Goal: Ask a question: Seek information or help from site administrators or community

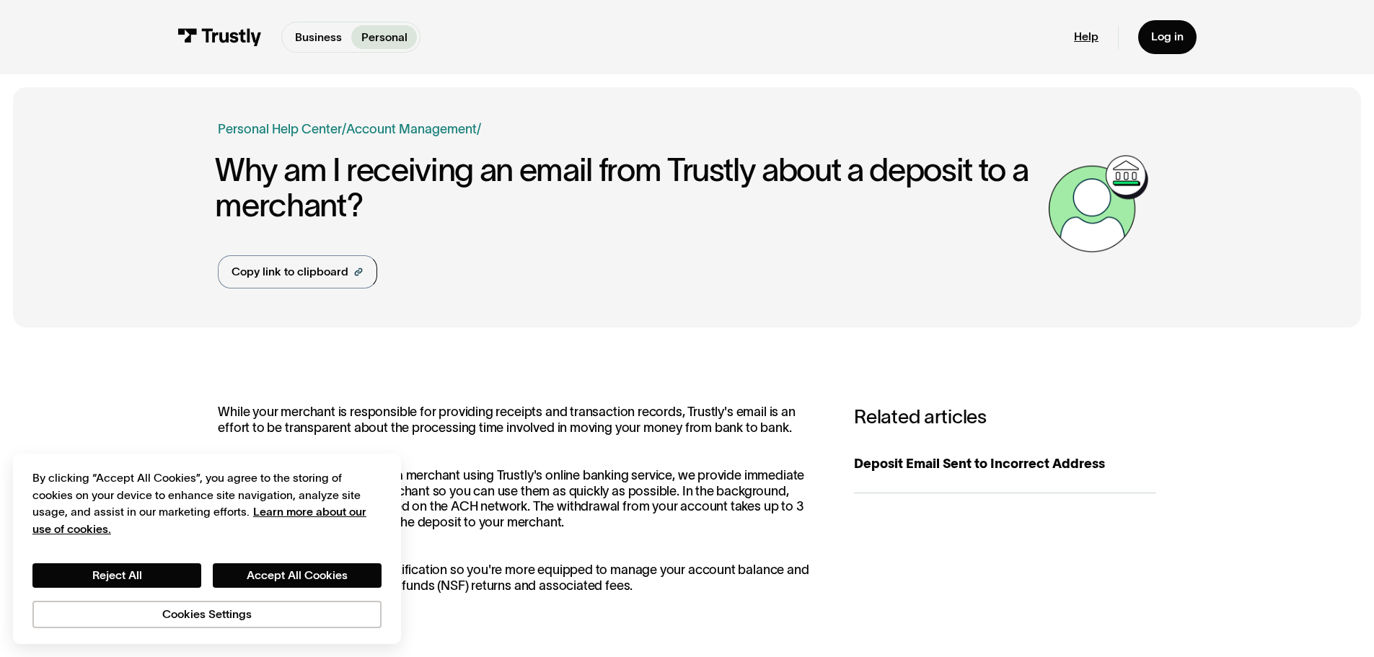
click at [1093, 43] on link "Help" at bounding box center [1086, 37] width 25 height 14
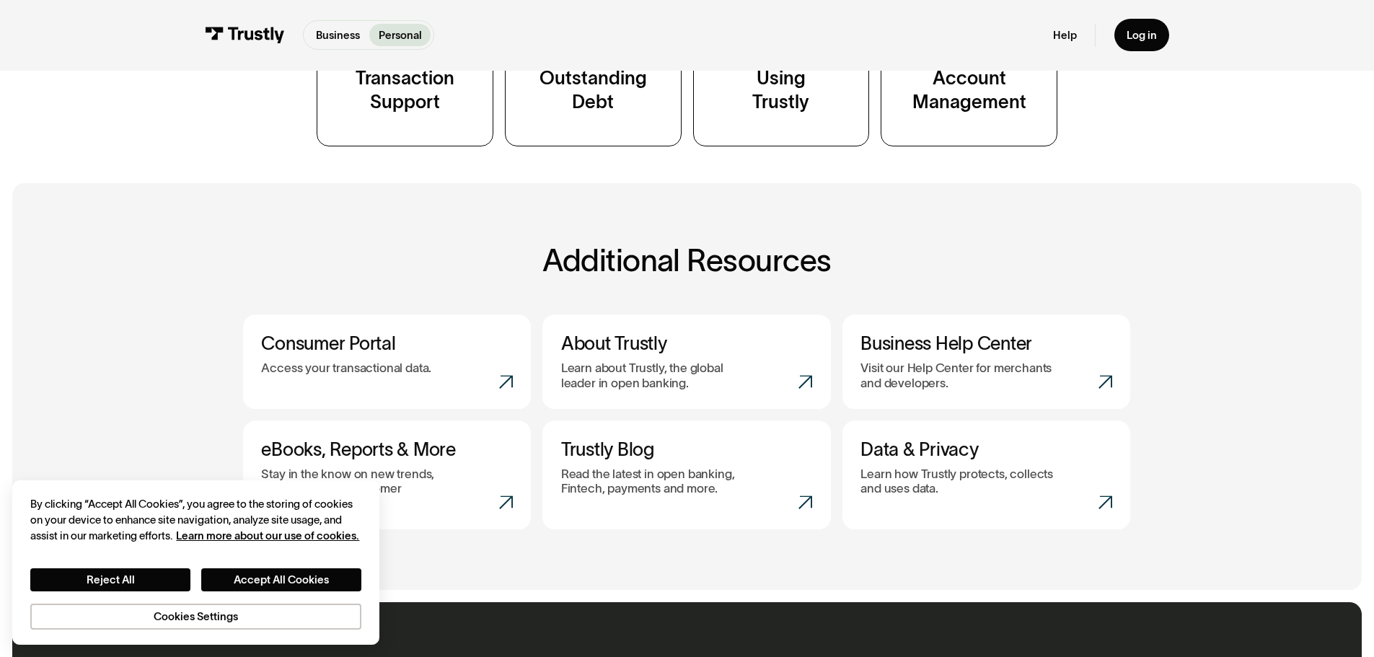
scroll to position [505, 0]
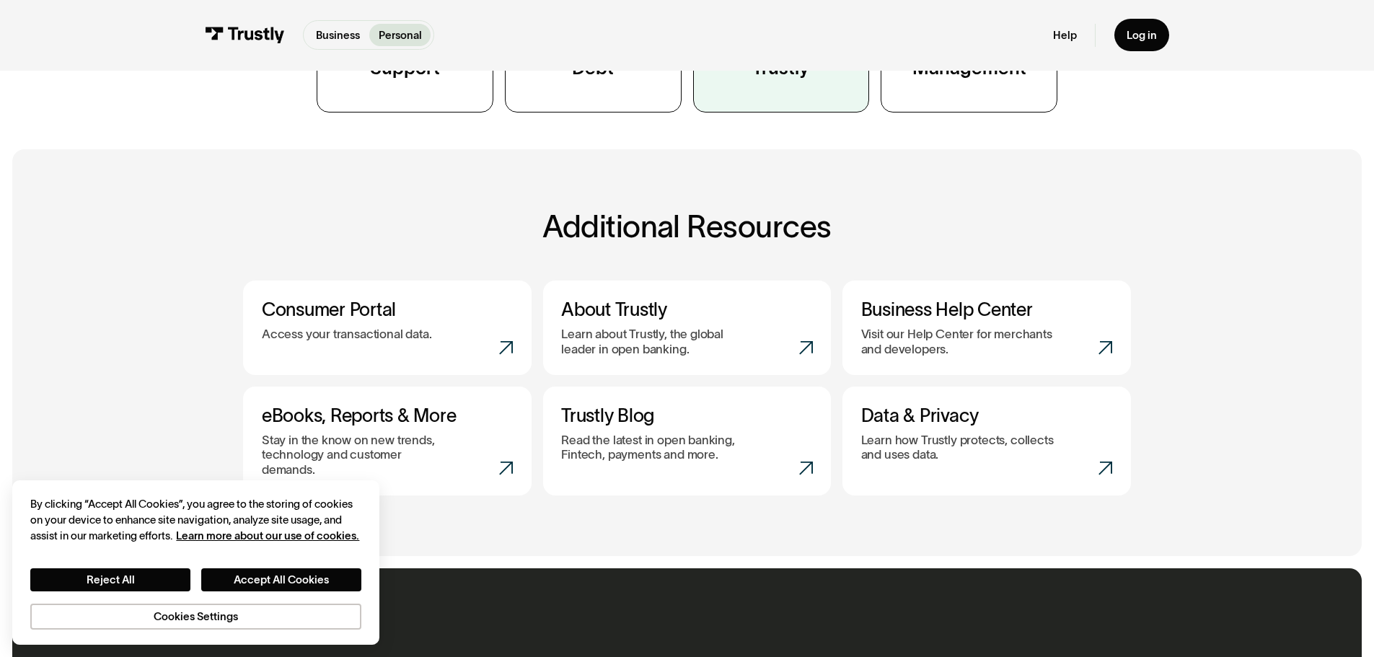
click at [810, 95] on link "Using Trustly" at bounding box center [781, 1] width 177 height 222
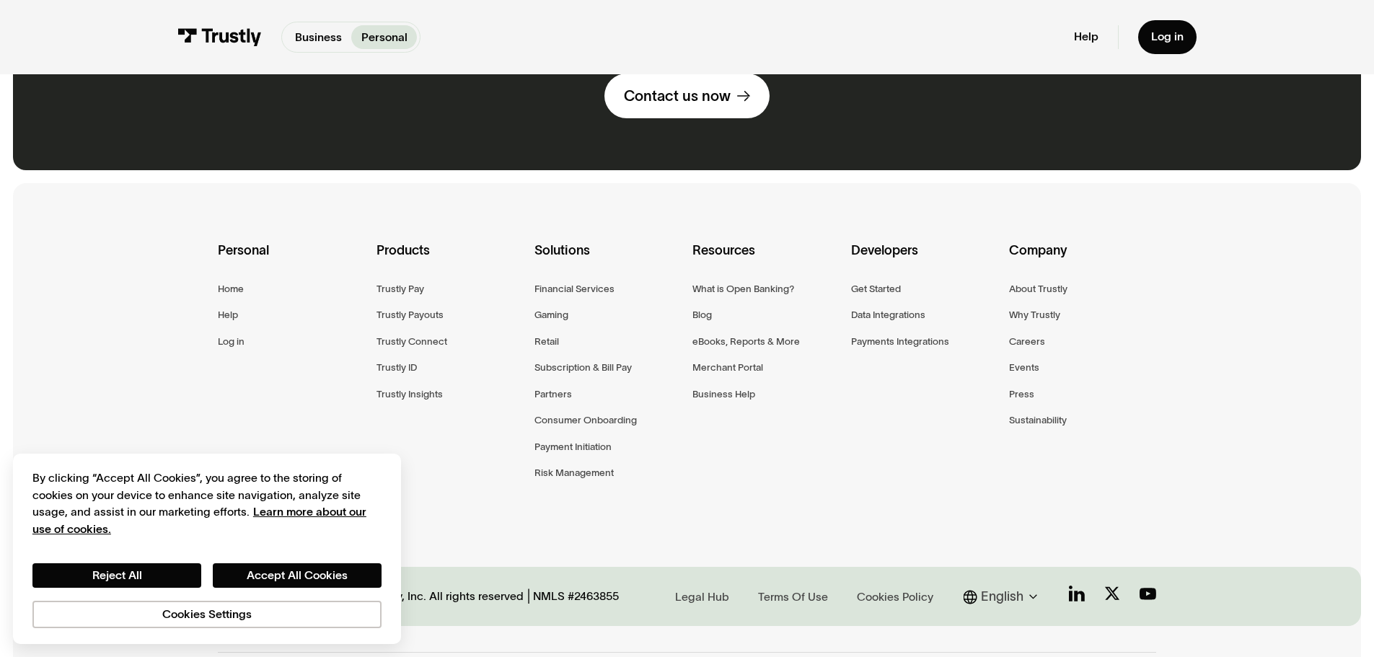
scroll to position [2030, 0]
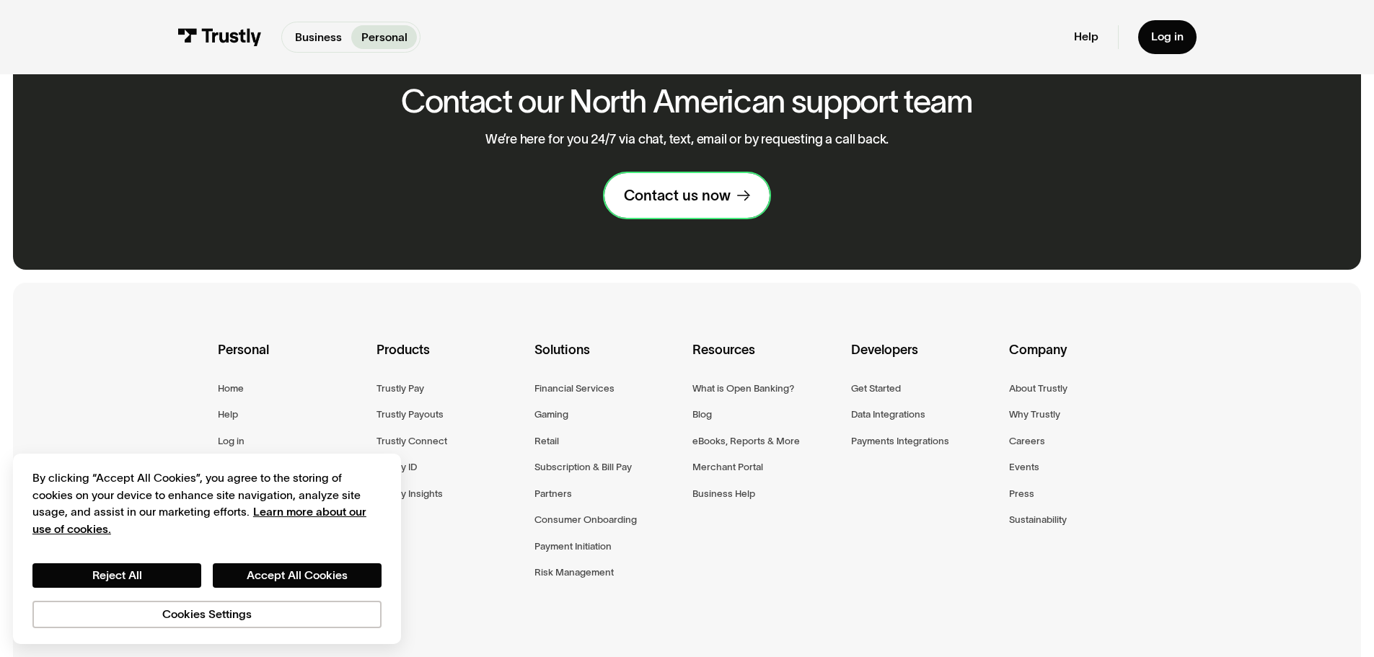
click at [667, 205] on div "Contact us now" at bounding box center [677, 195] width 107 height 19
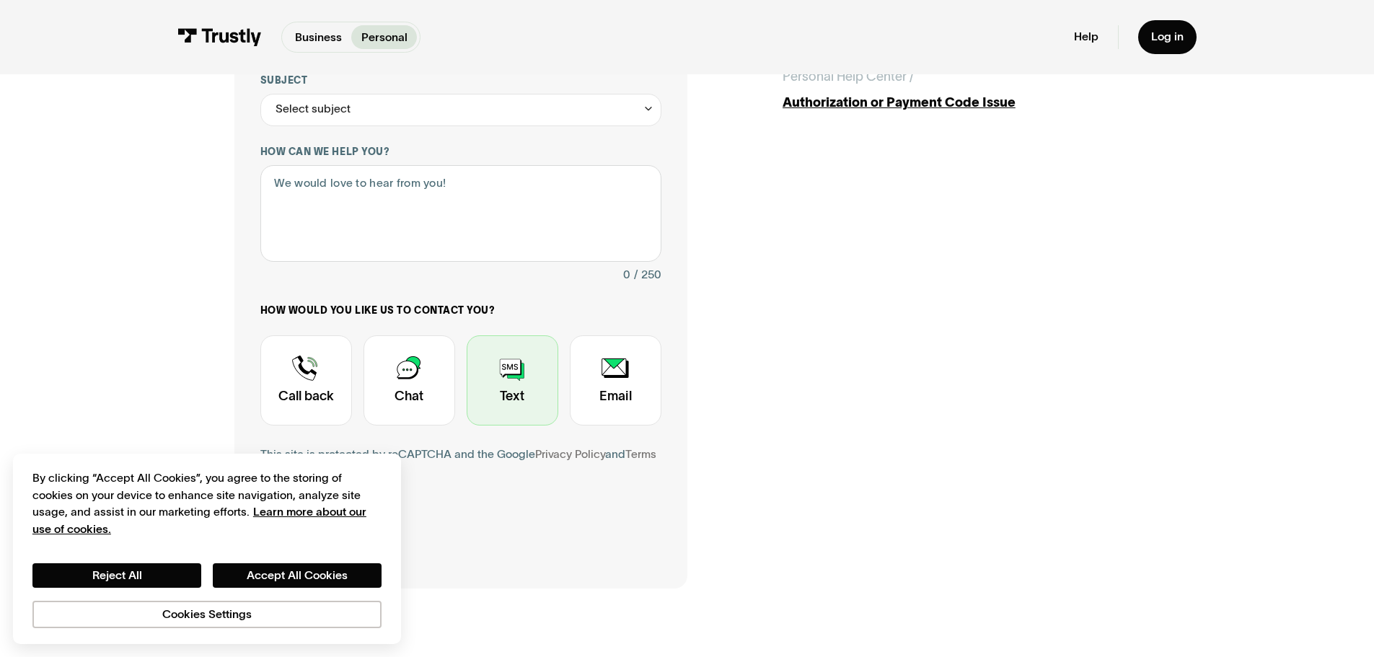
scroll to position [289, 0]
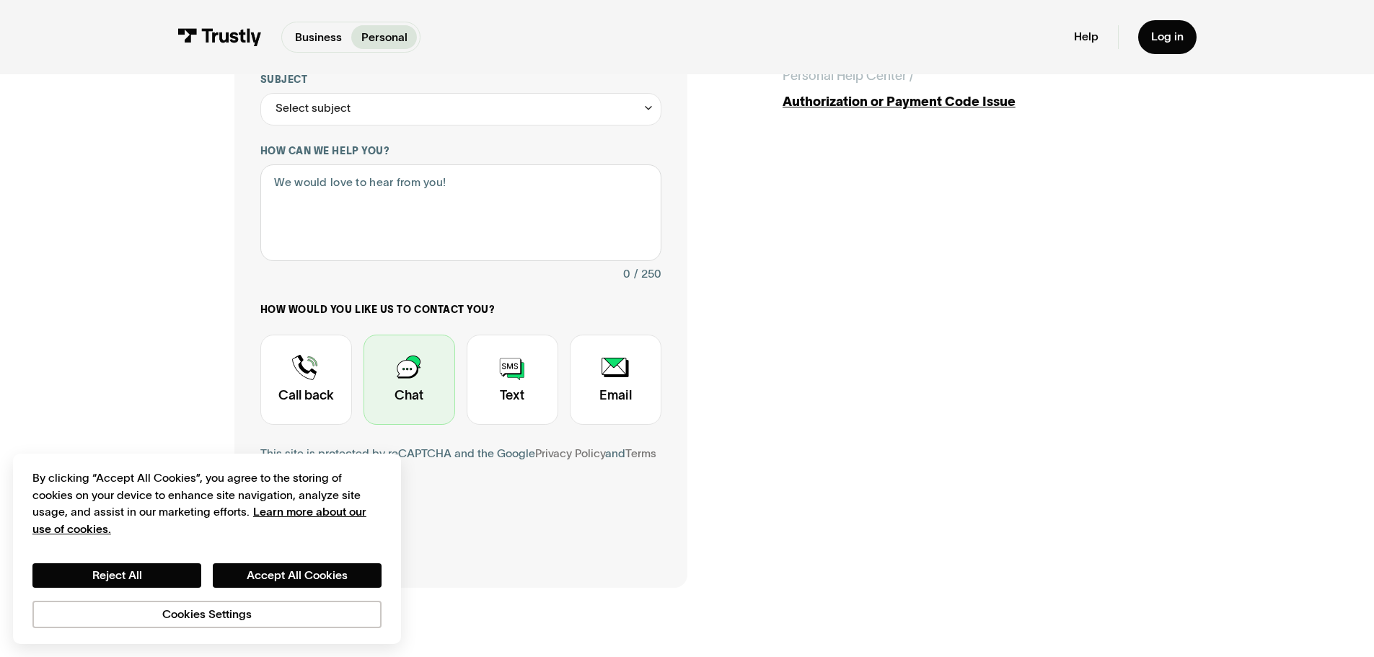
click at [387, 370] on div "Contact Trustly Support" at bounding box center [410, 380] width 92 height 90
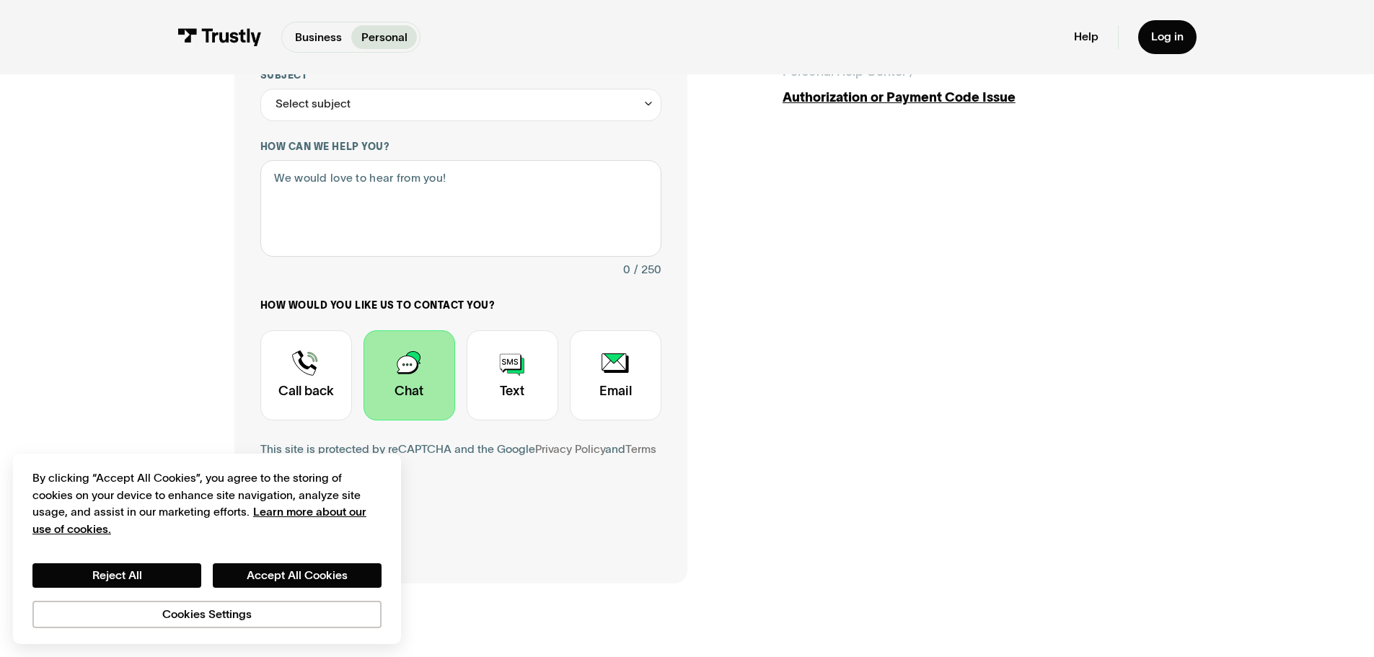
scroll to position [361, 0]
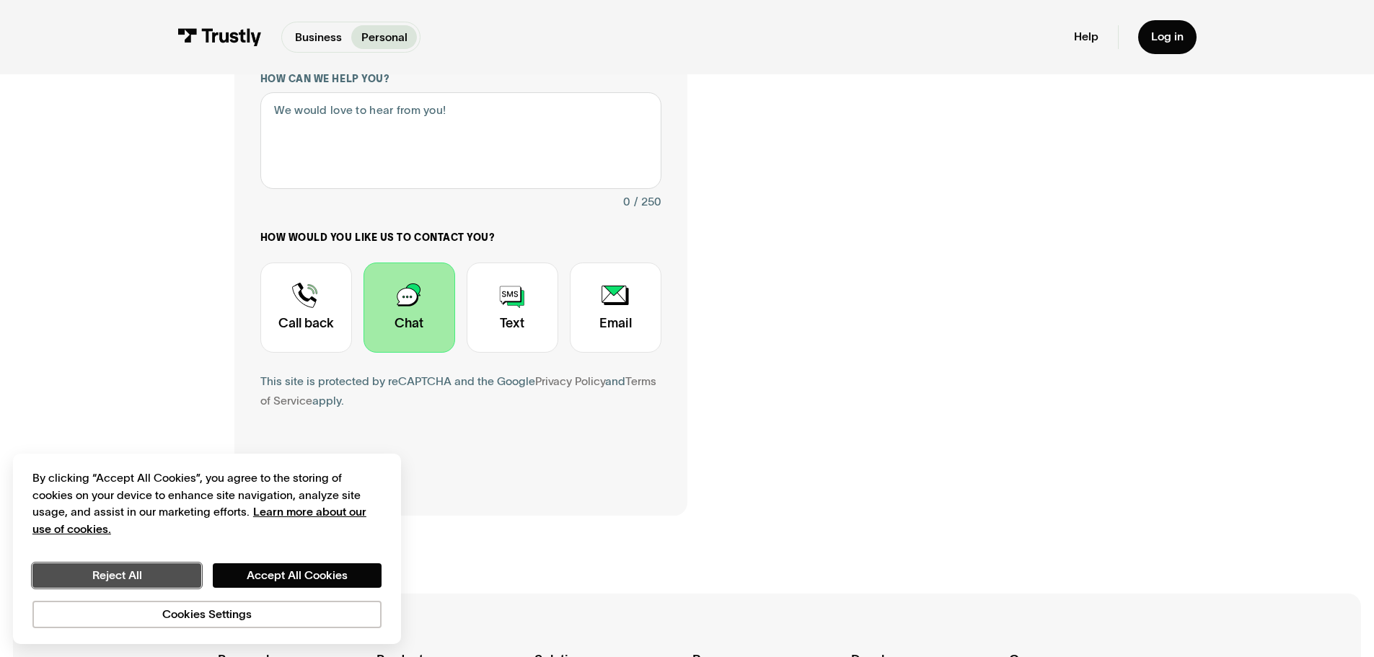
click at [160, 575] on button "Reject All" at bounding box center [116, 575] width 169 height 25
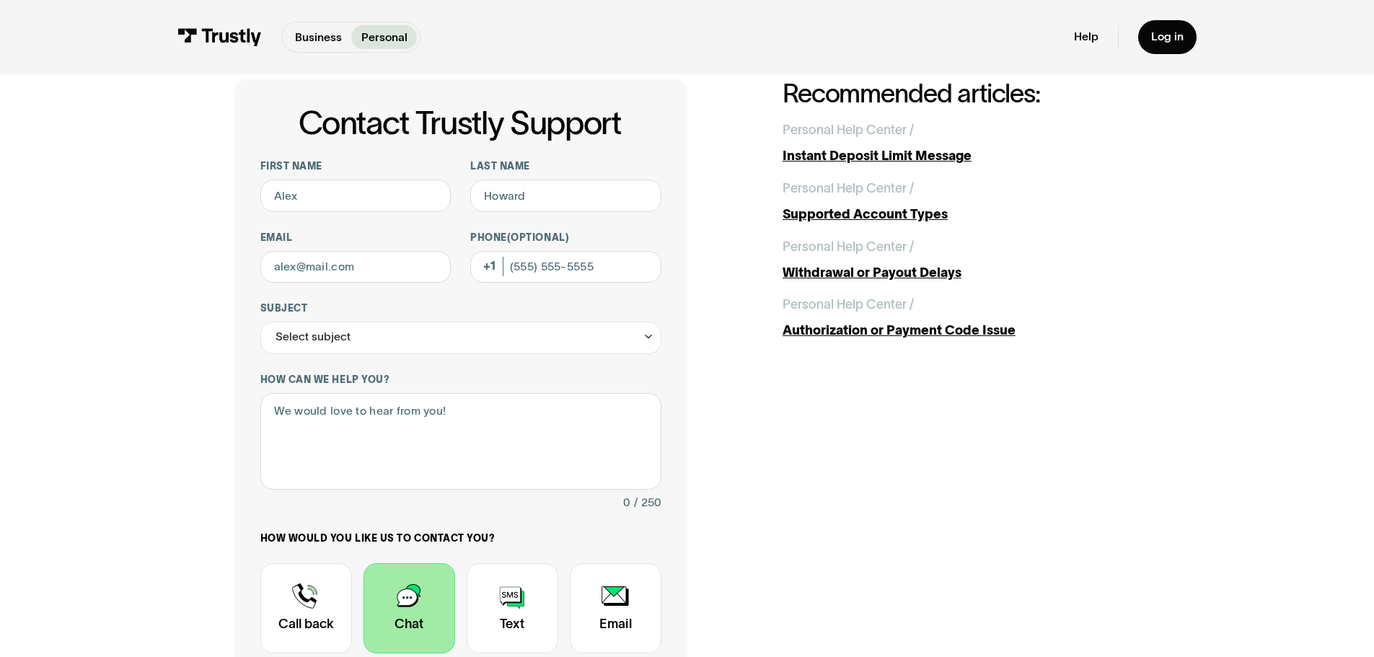
scroll to position [0, 0]
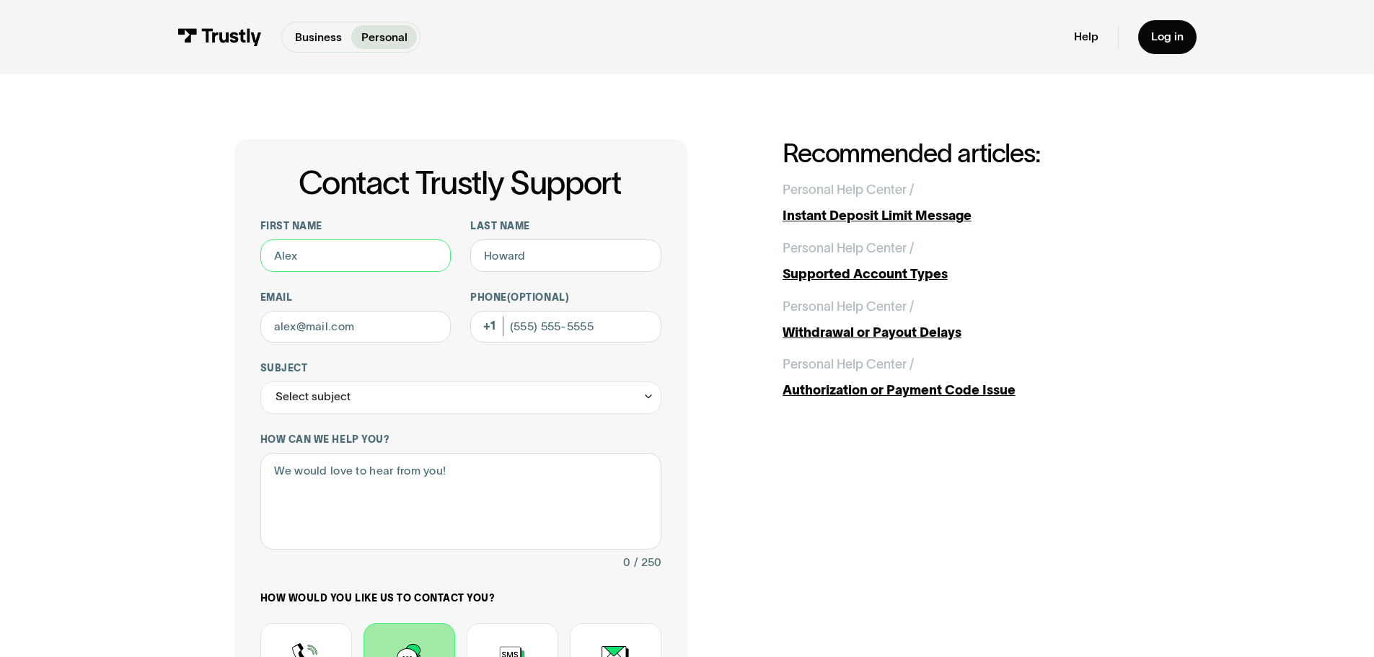
drag, startPoint x: 297, startPoint y: 260, endPoint x: 114, endPoint y: 295, distance: 186.6
click at [107, 276] on div "Contact Trustly Support First name Last name Email Phone (Optional) Subject Sel…" at bounding box center [687, 507] width 1310 height 867
type input "Brandon"
type input "W"
click at [175, 325] on div "Contact Trustly Support First name Brandon Last name W Email bwenke41@gmail.com…" at bounding box center [687, 507] width 1310 height 867
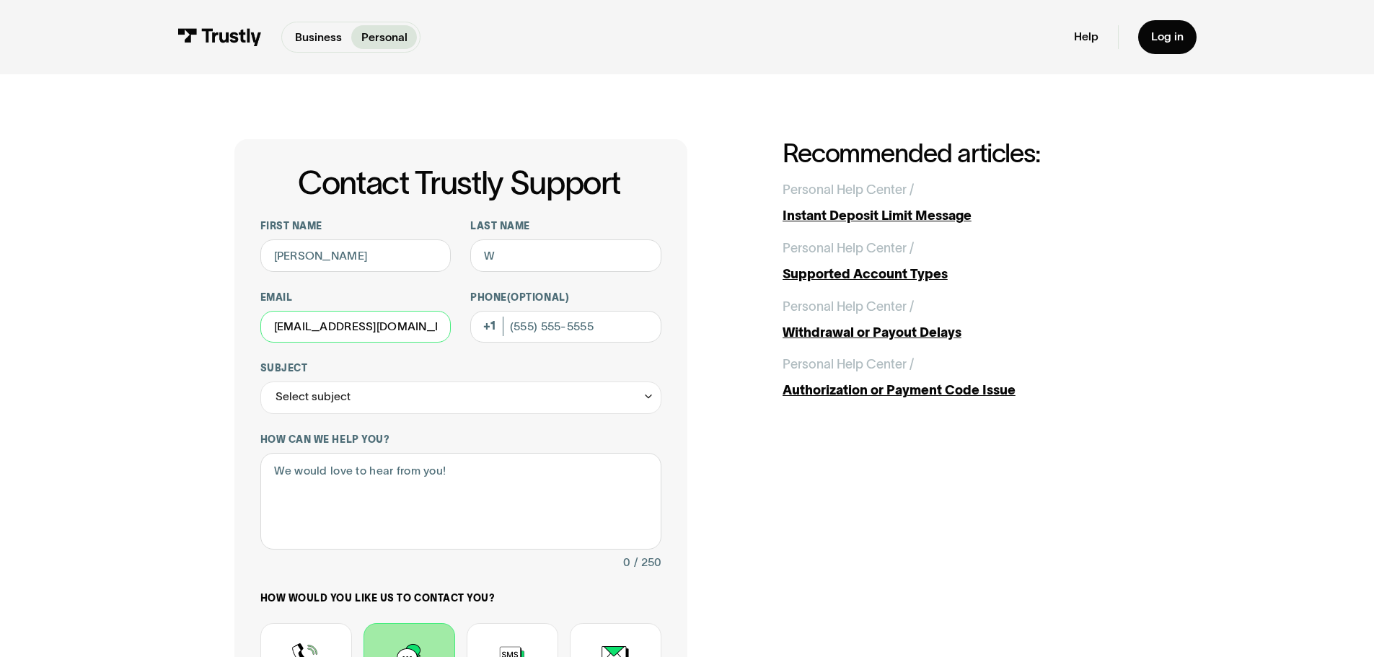
type input "bwenke1@BINGHAMTON.EDU"
click at [338, 400] on div "Select subject" at bounding box center [313, 396] width 75 height 19
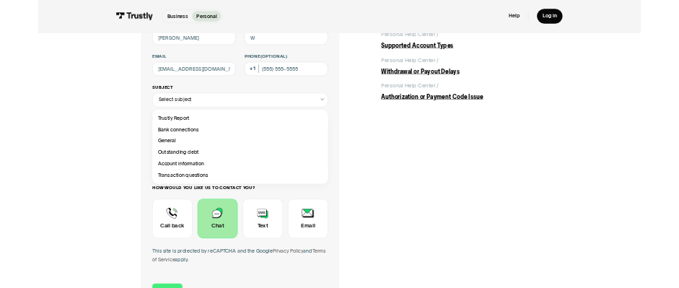
scroll to position [144, 0]
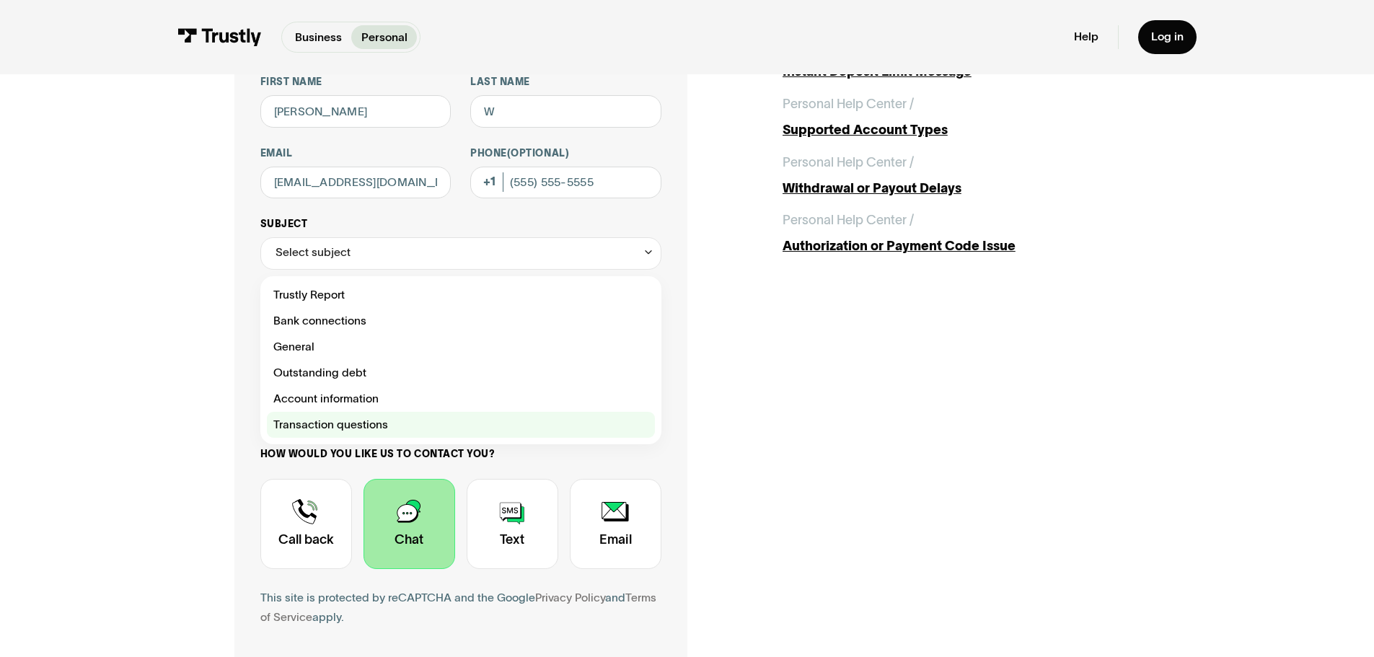
click at [346, 429] on div "Contact Trustly Support" at bounding box center [461, 425] width 388 height 26
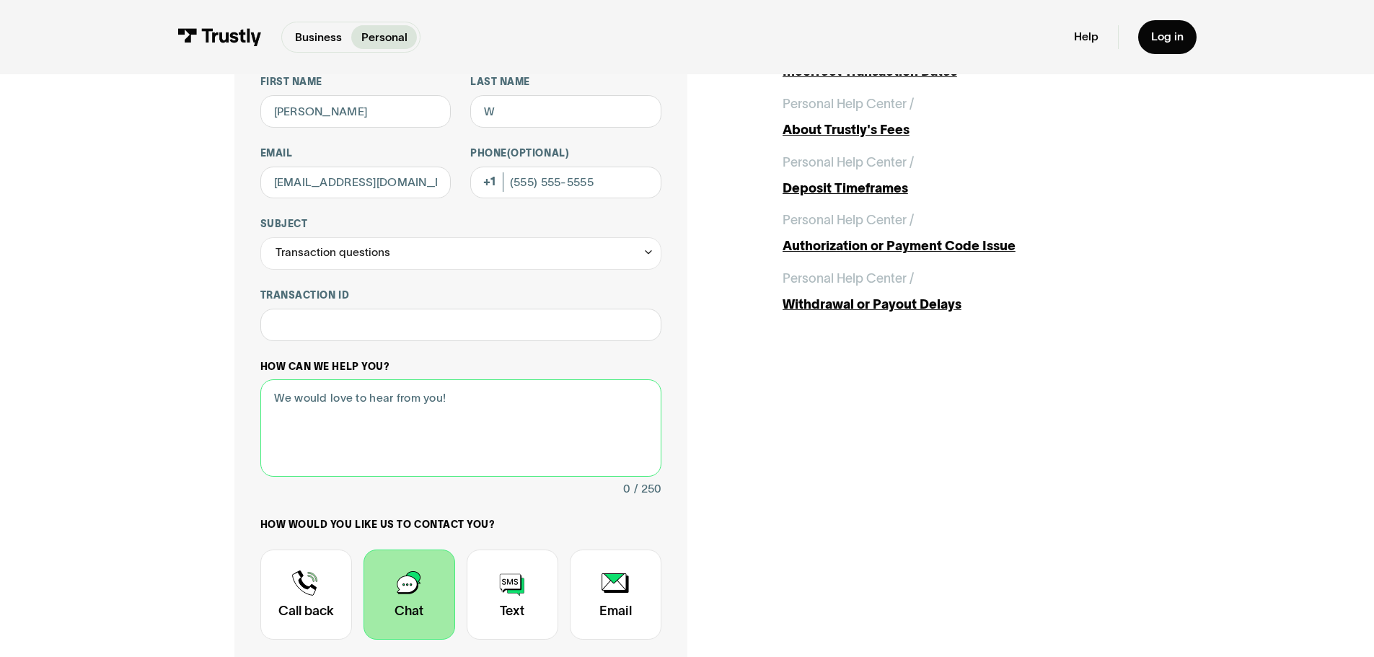
click at [364, 389] on textarea "How can we help you?" at bounding box center [460, 428] width 401 height 97
click at [350, 272] on div "**********" at bounding box center [460, 397] width 401 height 642
click at [355, 263] on div "Transaction questions" at bounding box center [333, 252] width 115 height 19
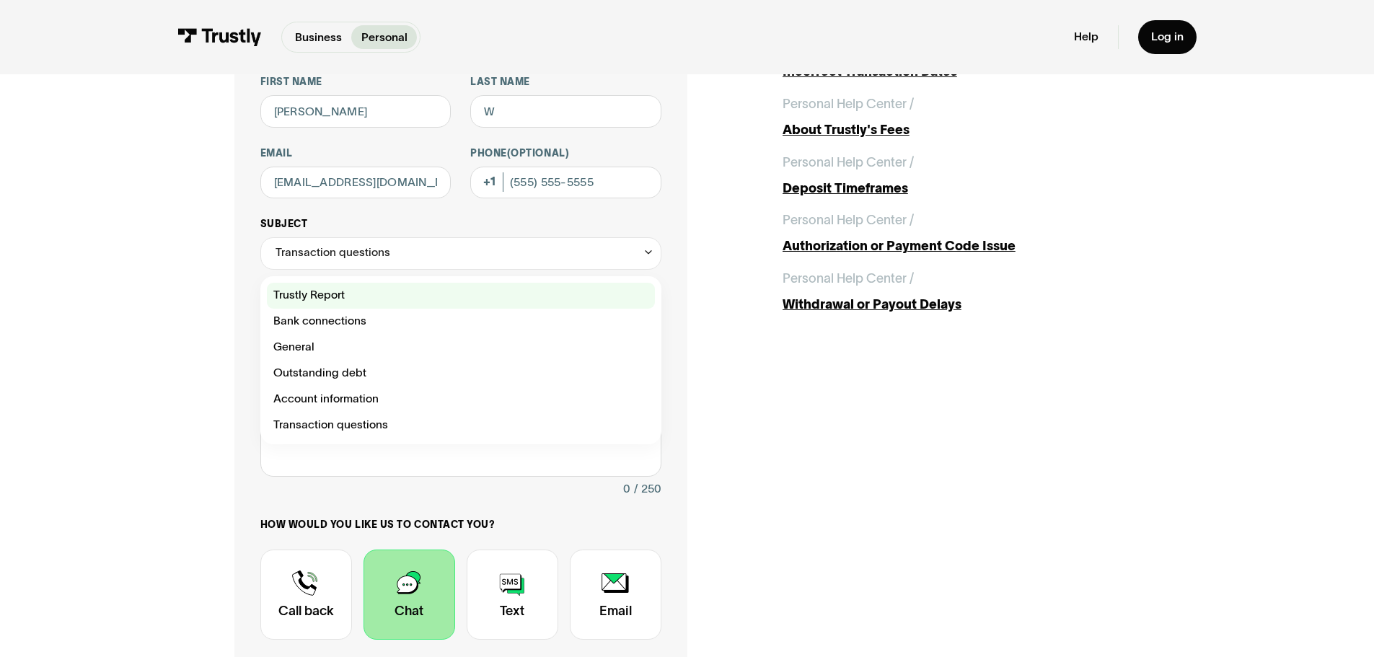
click at [353, 304] on div "Contact Trustly Support" at bounding box center [461, 296] width 388 height 26
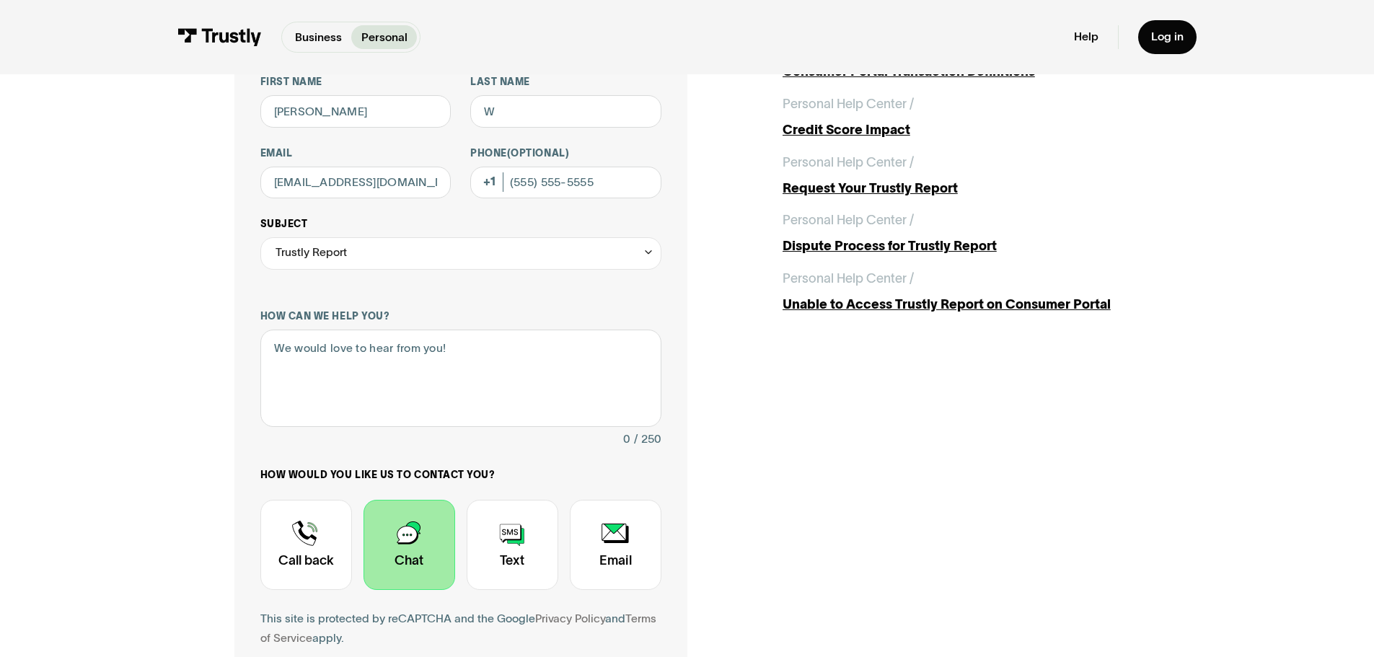
click at [355, 257] on div "Trustly Report" at bounding box center [460, 253] width 401 height 32
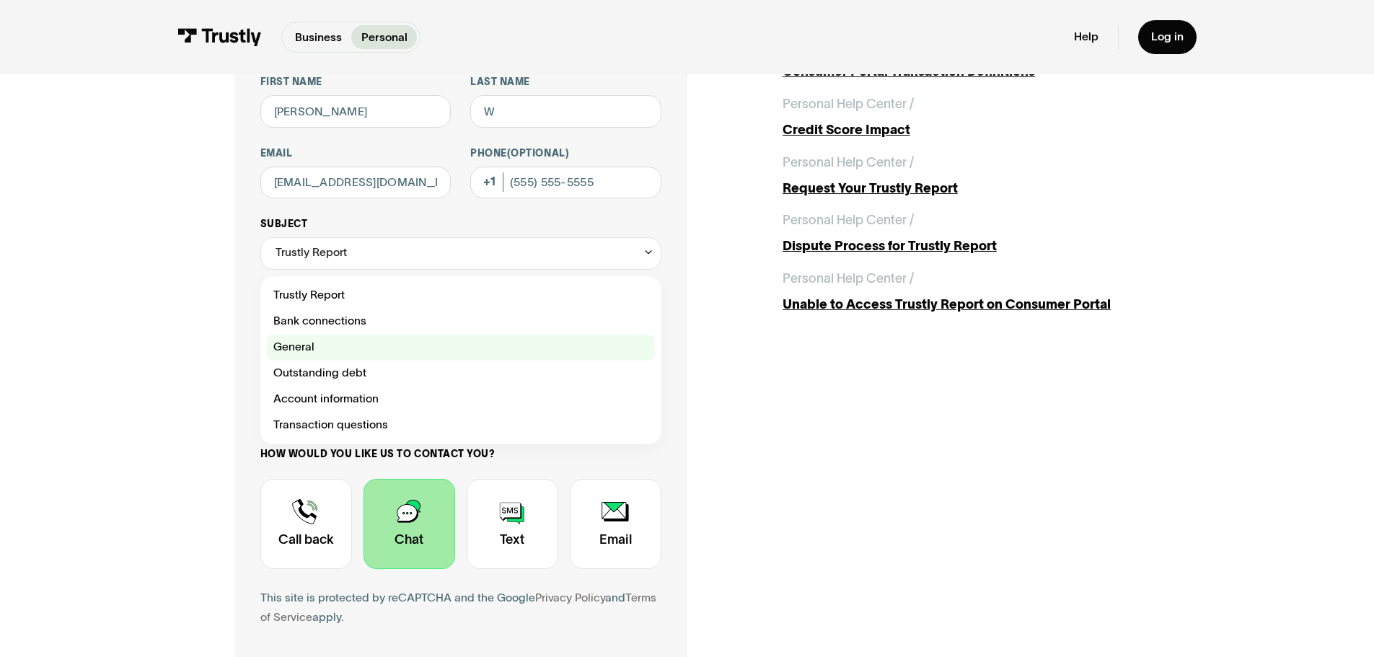
click at [330, 347] on div "Contact Trustly Support" at bounding box center [461, 348] width 388 height 26
type input "*******"
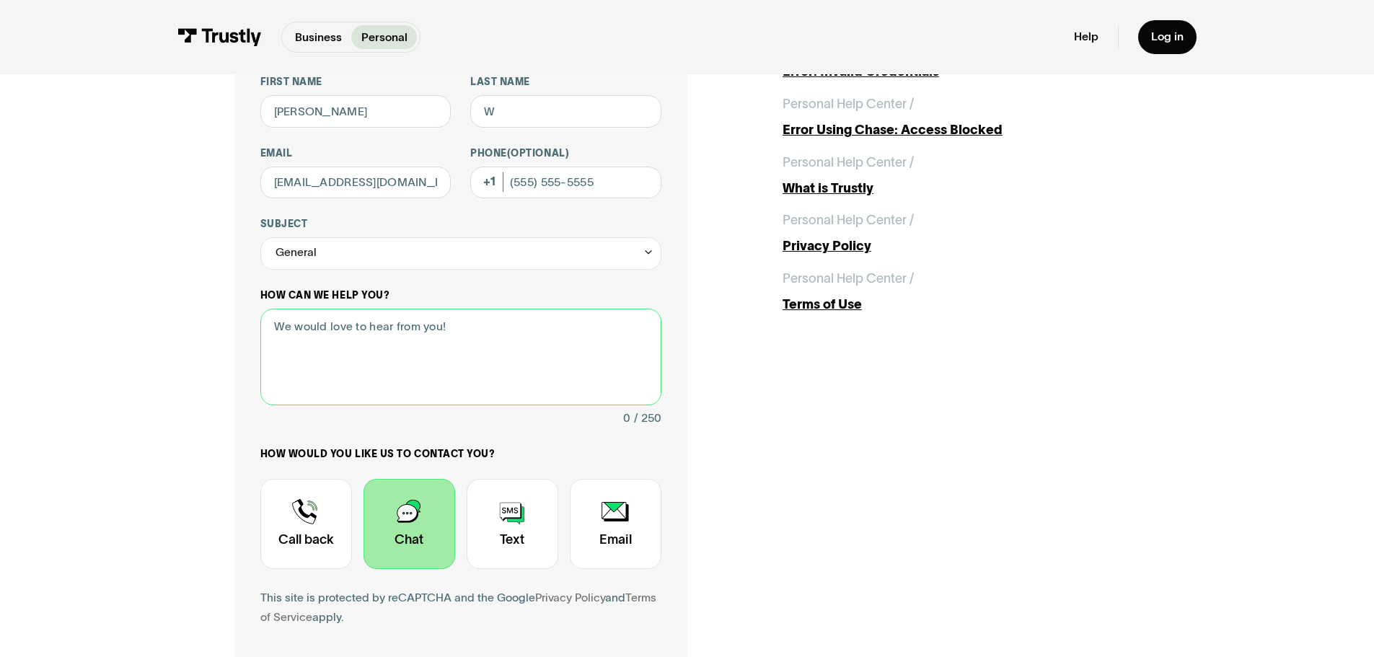
click at [354, 369] on textarea "How can we help you?" at bounding box center [460, 357] width 401 height 97
type textarea "h"
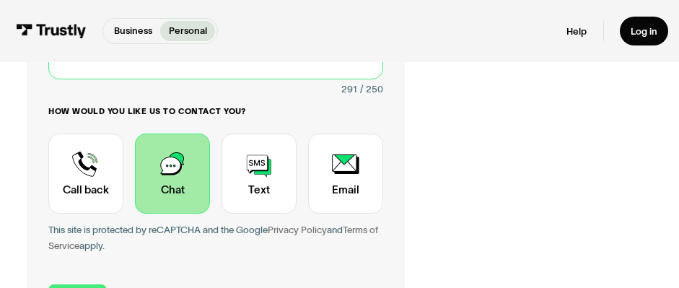
scroll to position [577, 0]
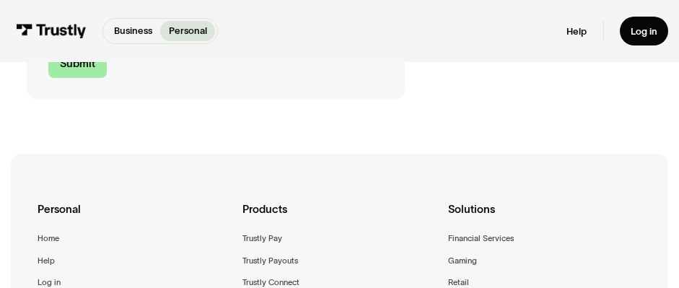
type textarea "Hi, I have two questions, both related to using Trustly on BetMGM. If I attempt…"
click at [89, 70] on input "Submit" at bounding box center [77, 64] width 58 height 28
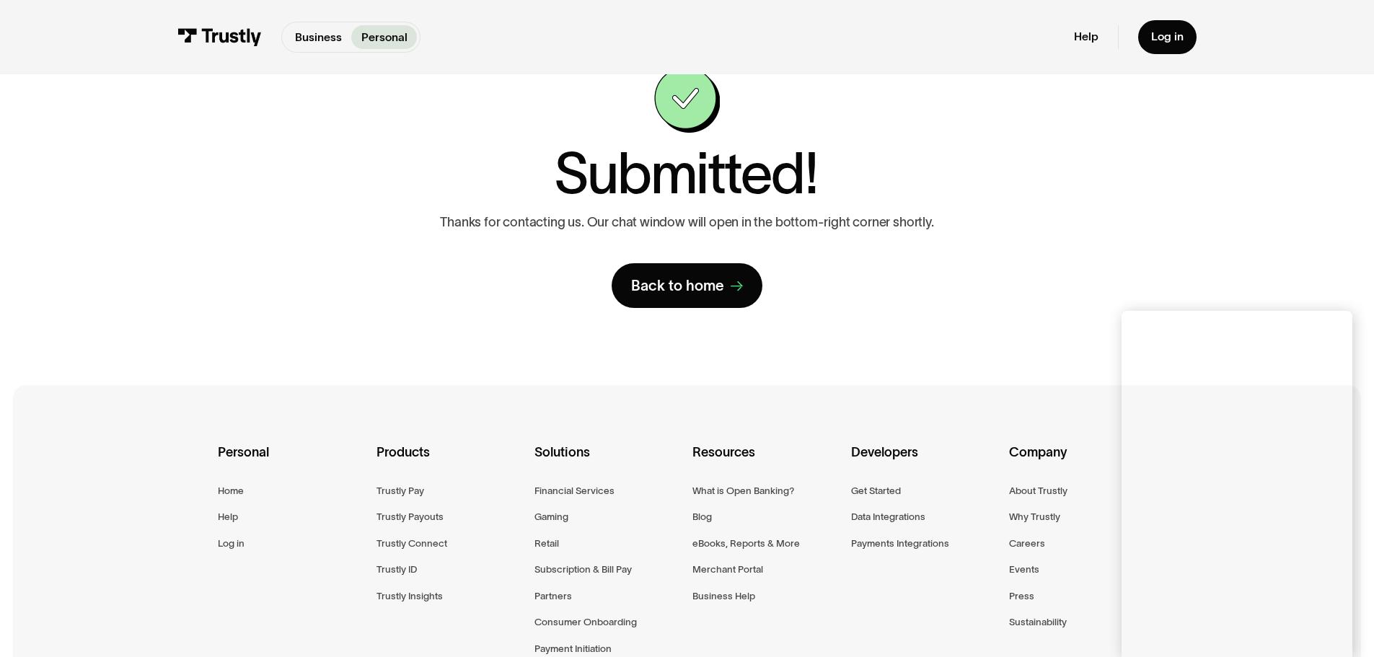
scroll to position [0, 0]
